Goal: Transaction & Acquisition: Purchase product/service

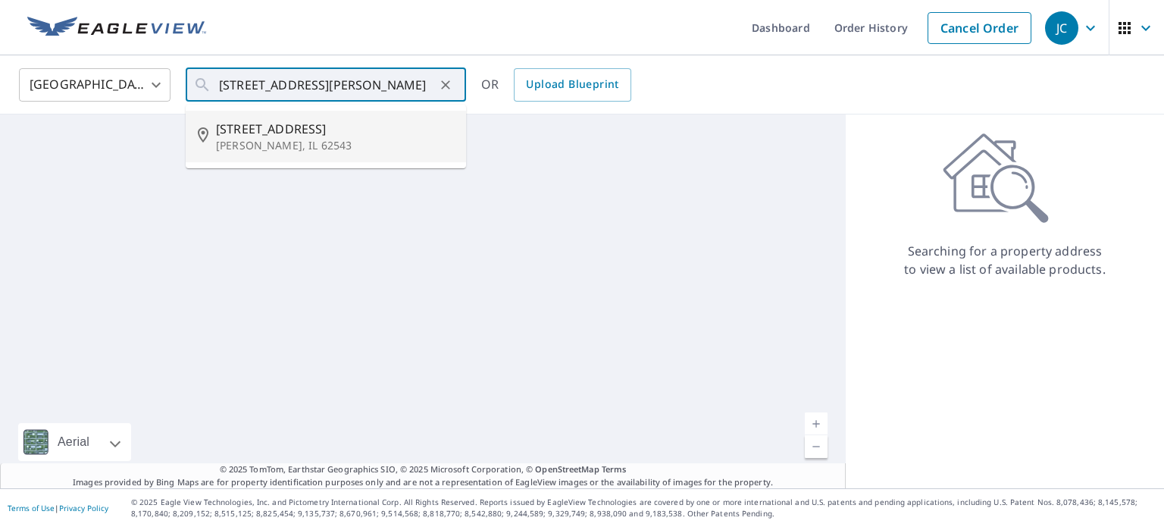
click at [281, 140] on p "[PERSON_NAME], IL 62543" at bounding box center [335, 145] width 238 height 15
type input "[STREET_ADDRESS][PERSON_NAME]"
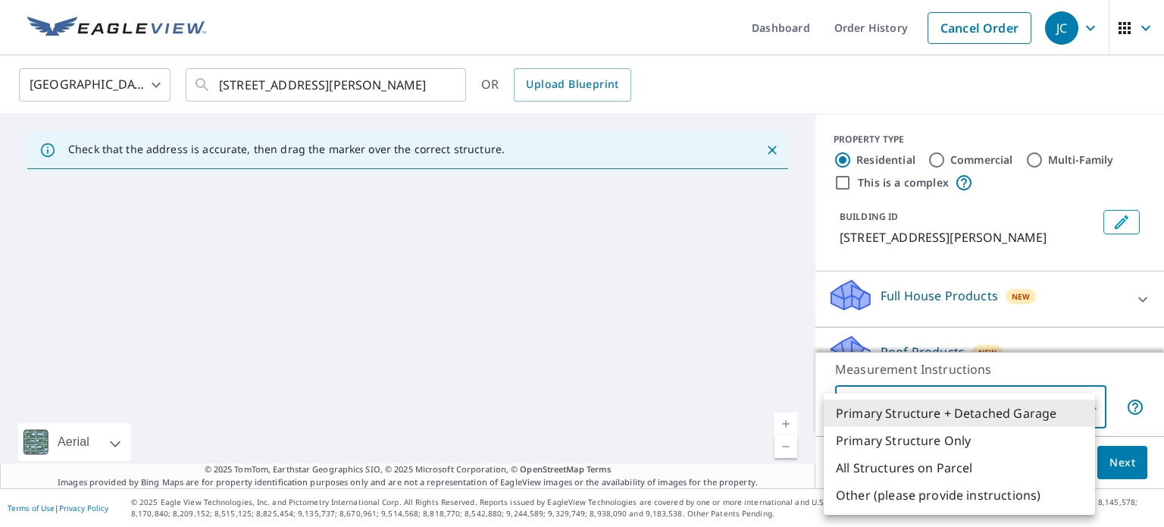
click at [1083, 411] on body "JC JC Dashboard Order History Cancel Order JC [GEOGRAPHIC_DATA] [GEOGRAPHIC_DAT…" at bounding box center [582, 263] width 1164 height 527
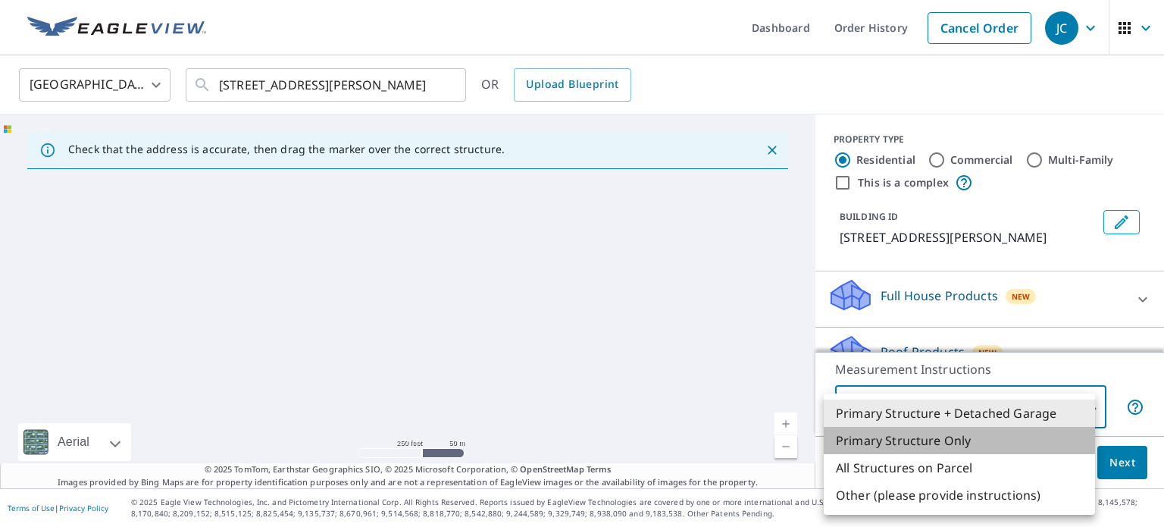
click at [912, 440] on li "Primary Structure Only" at bounding box center [959, 440] width 271 height 27
type input "2"
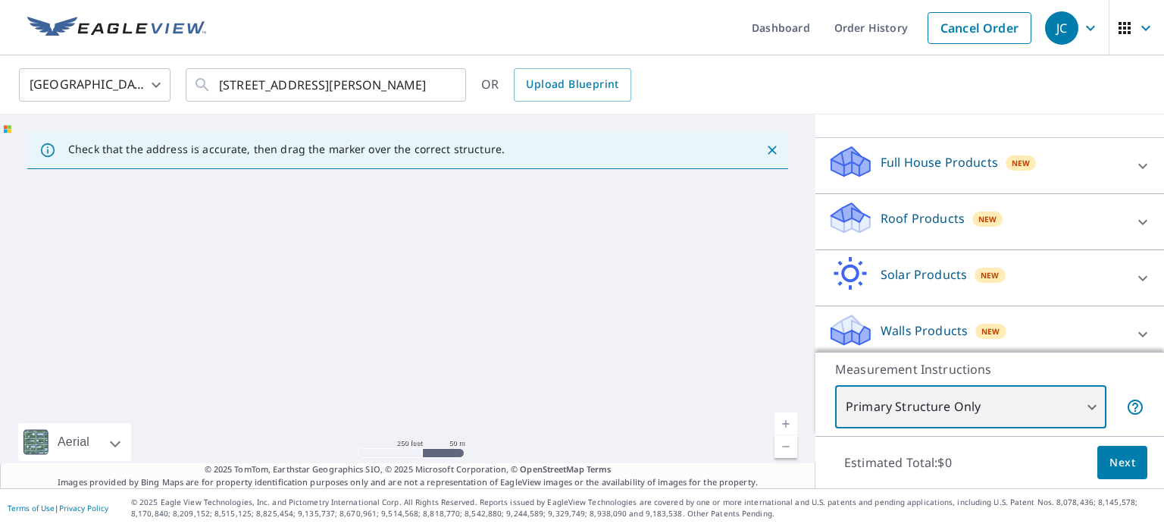
scroll to position [143, 0]
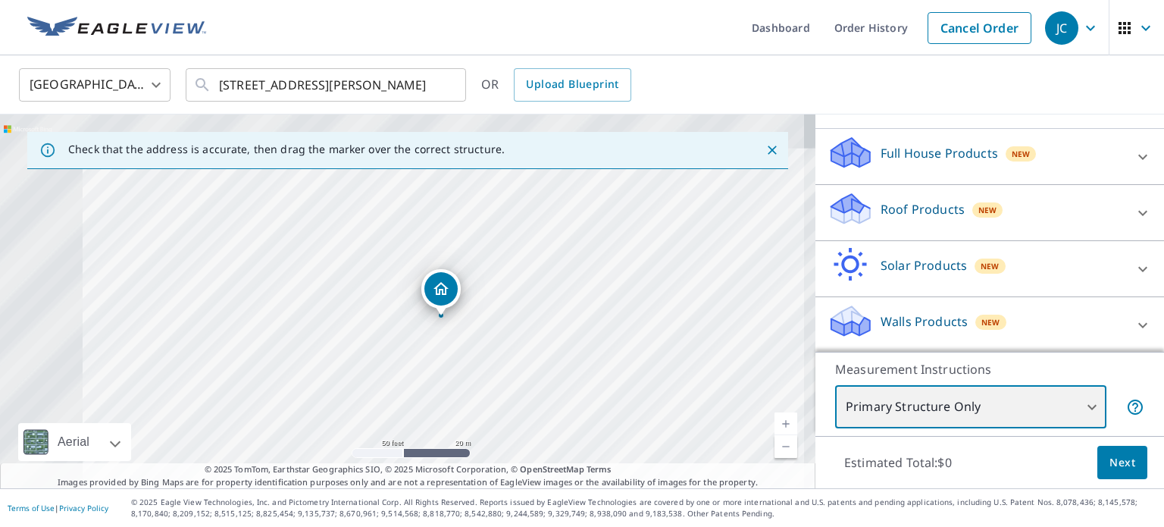
drag, startPoint x: 387, startPoint y: 266, endPoint x: 545, endPoint y: 376, distance: 192.2
click at [545, 376] on div "[STREET_ADDRESS][PERSON_NAME]" at bounding box center [408, 301] width 816 height 374
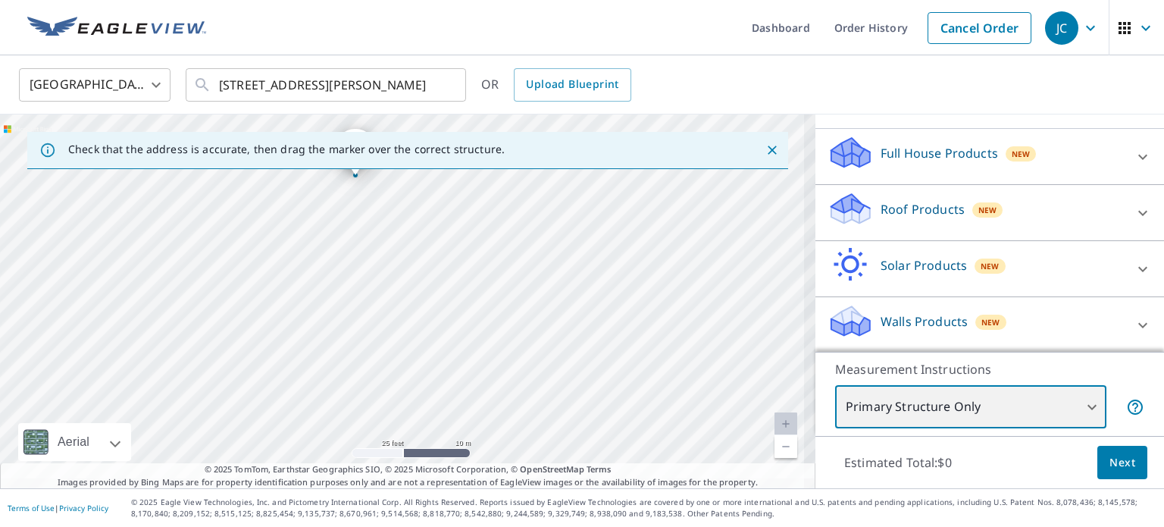
drag, startPoint x: 458, startPoint y: 338, endPoint x: 468, endPoint y: 255, distance: 84.1
click at [468, 253] on div "[STREET_ADDRESS][PERSON_NAME]" at bounding box center [408, 301] width 816 height 374
drag, startPoint x: 522, startPoint y: 306, endPoint x: 570, endPoint y: 430, distance: 132.5
click at [570, 430] on div "[STREET_ADDRESS][PERSON_NAME]" at bounding box center [408, 301] width 816 height 374
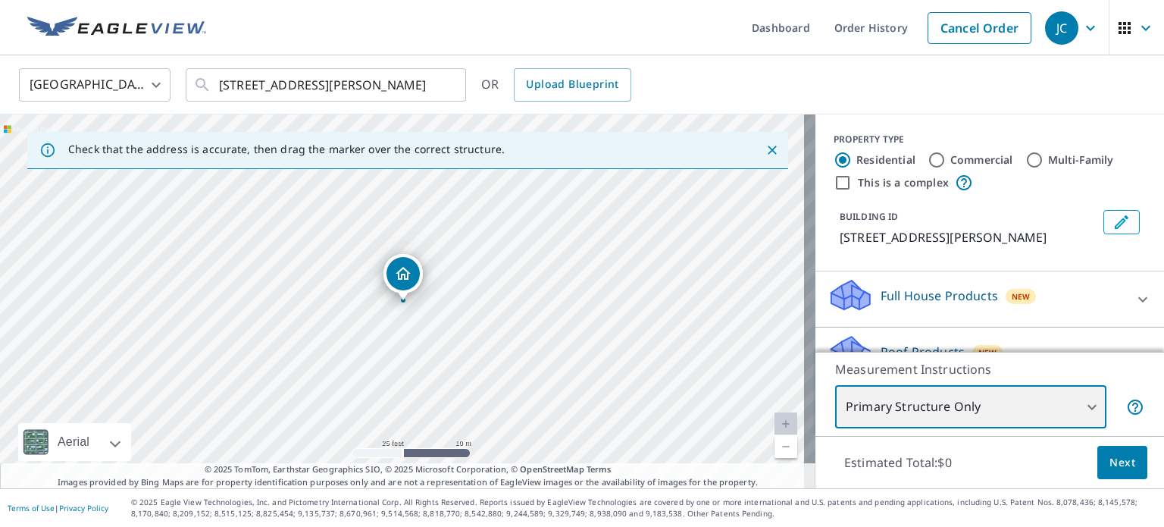
scroll to position [76, 0]
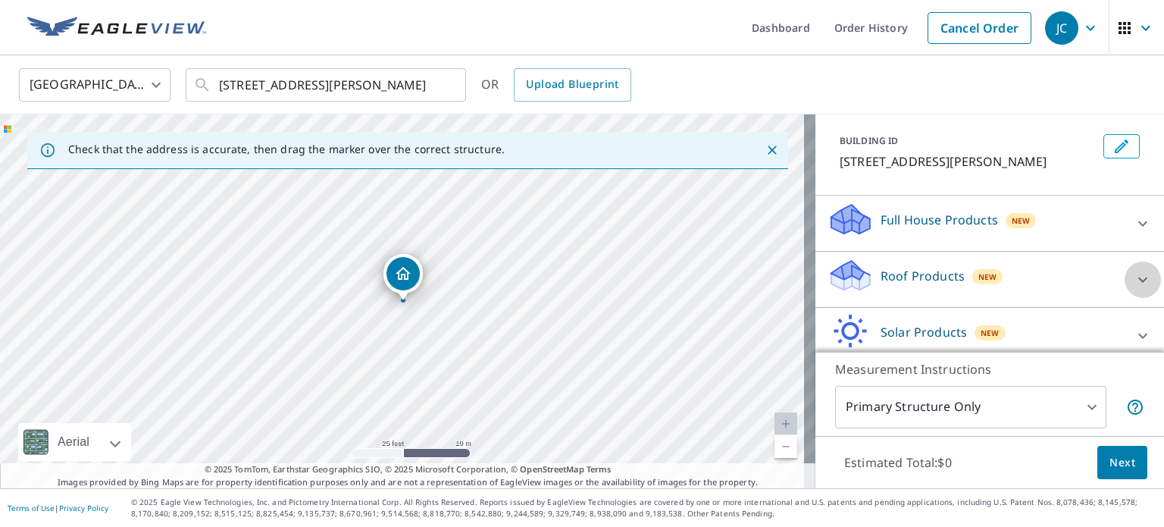
click at [1139, 277] on icon at bounding box center [1143, 279] width 9 height 5
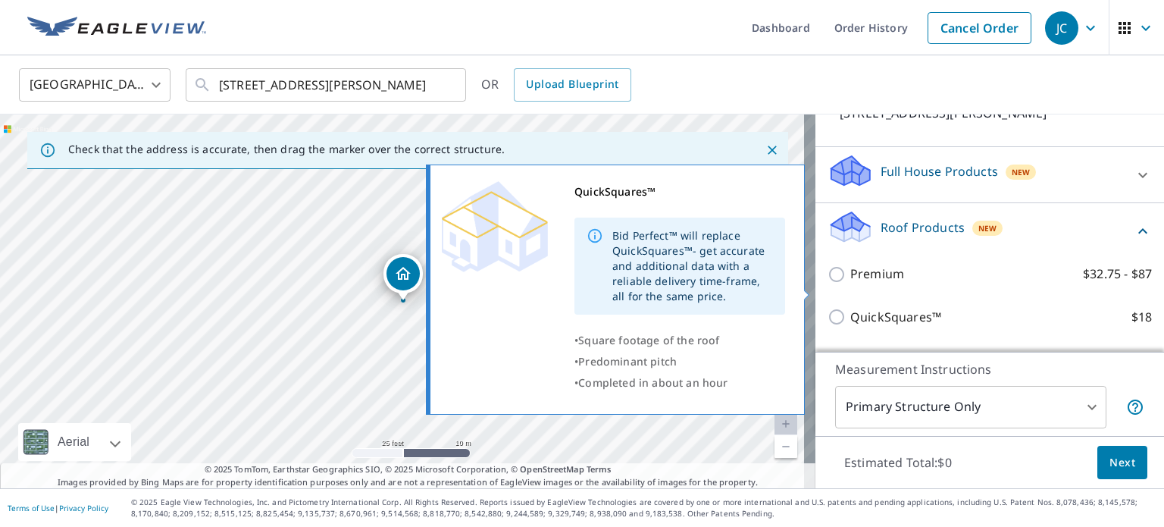
scroll to position [152, 0]
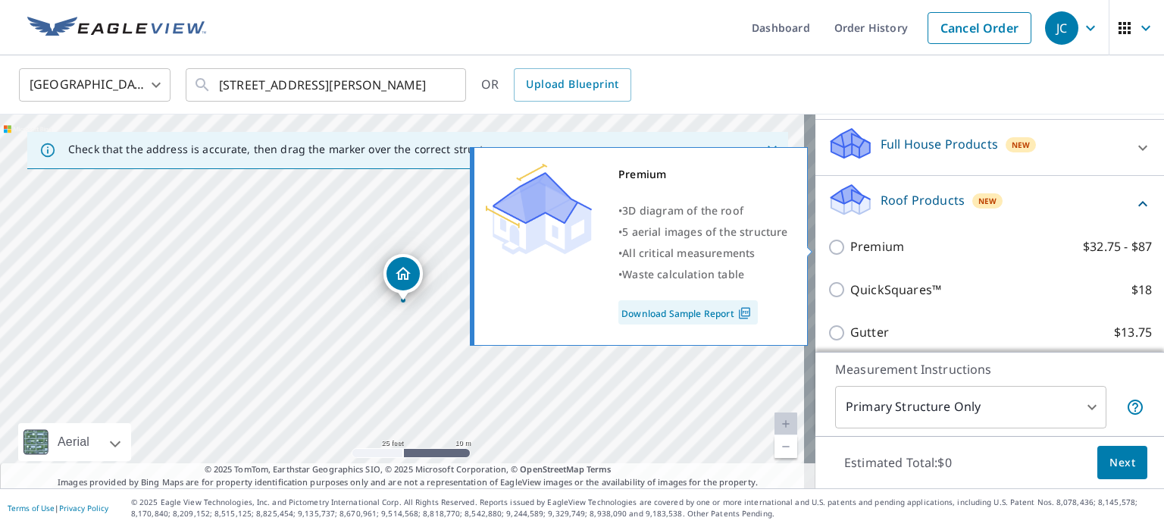
click at [828, 245] on input "Premium $32.75 - $87" at bounding box center [839, 247] width 23 height 18
checkbox input "true"
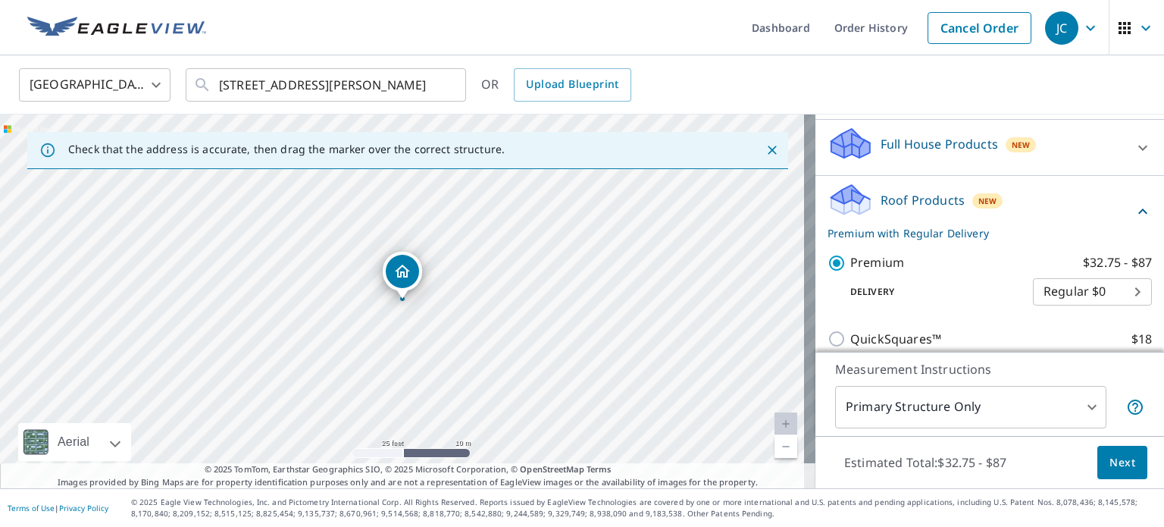
scroll to position [227, 0]
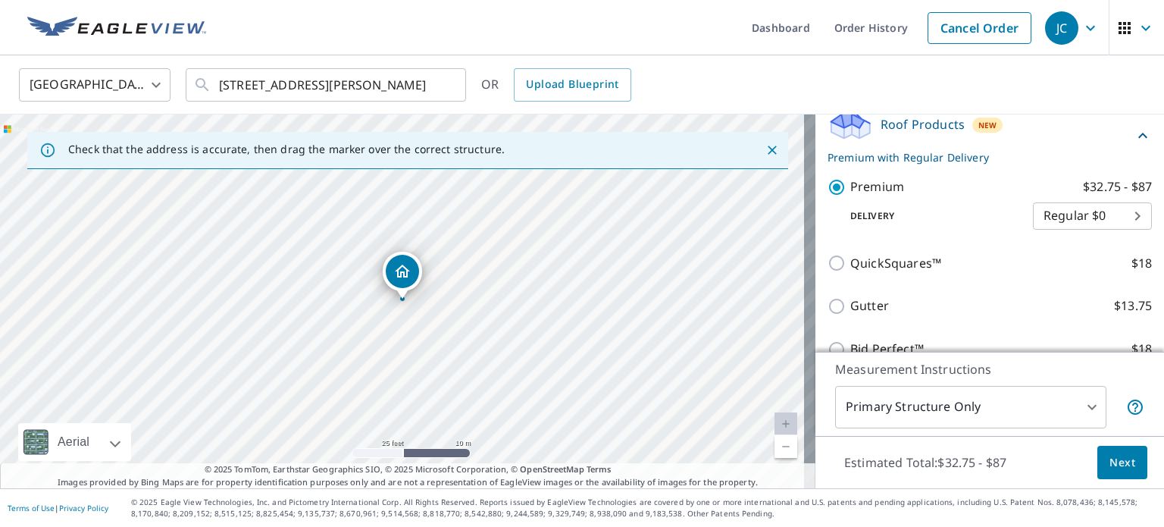
click at [1112, 462] on span "Next" at bounding box center [1123, 462] width 26 height 19
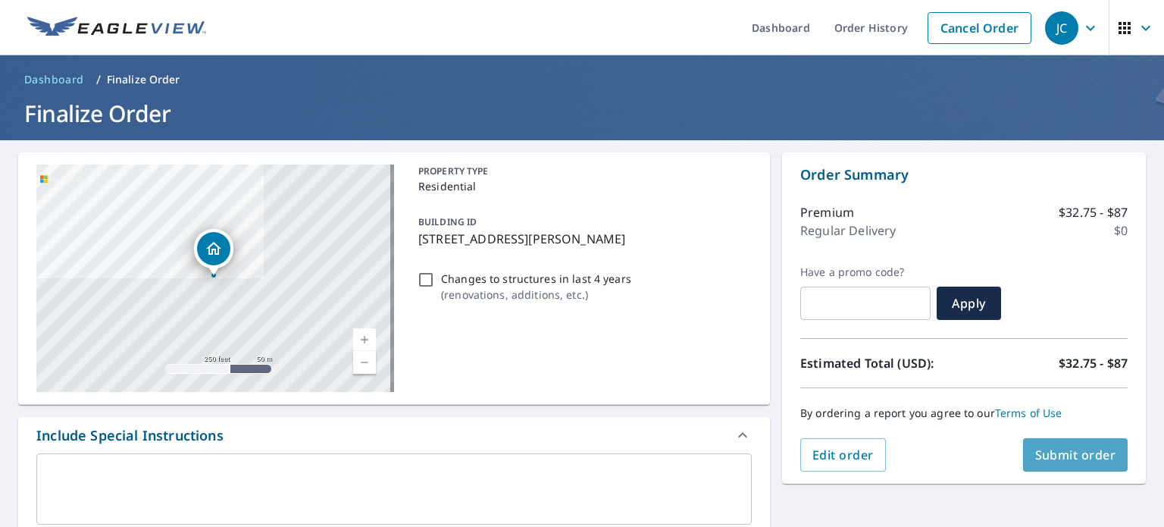
click at [1066, 455] on span "Submit order" at bounding box center [1076, 455] width 81 height 17
